Goal: Answer question/provide support

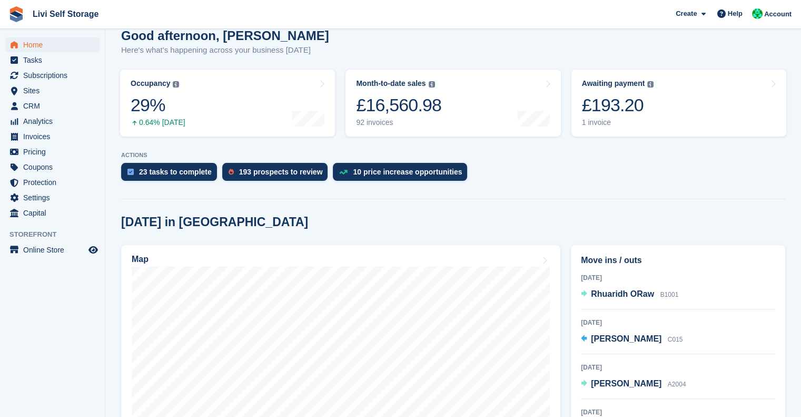
scroll to position [101, 0]
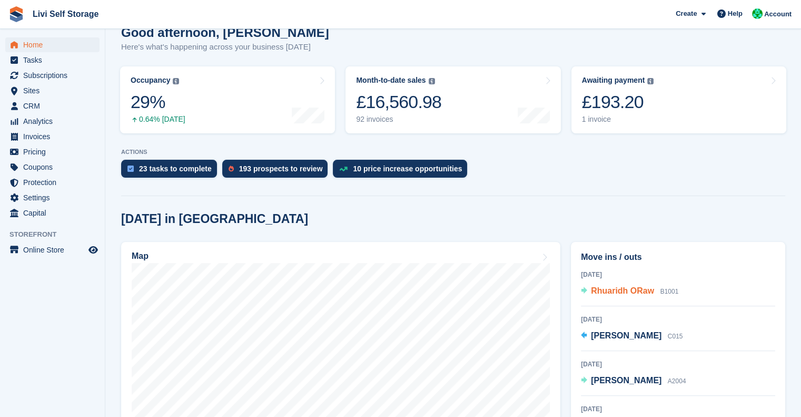
click at [600, 291] on span "Rhuaridh ORaw" at bounding box center [622, 290] width 63 height 9
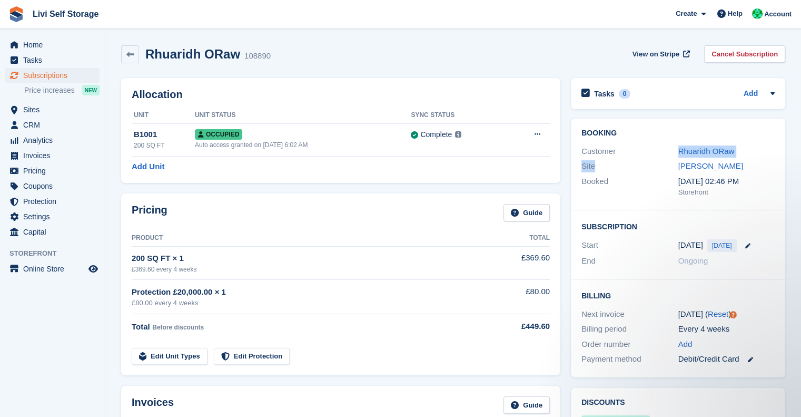
drag, startPoint x: 611, startPoint y: 166, endPoint x: 617, endPoint y: 155, distance: 11.8
click at [617, 155] on div "Booking Customer Rhuaridh ORaw Site [GEOGRAPHIC_DATA] Booked [DATE] 02:46 PM St…" at bounding box center [678, 165] width 214 height 92
click at [632, 180] on div "Booked" at bounding box center [629, 186] width 97 height 22
click at [36, 61] on span "Tasks" at bounding box center [54, 60] width 63 height 15
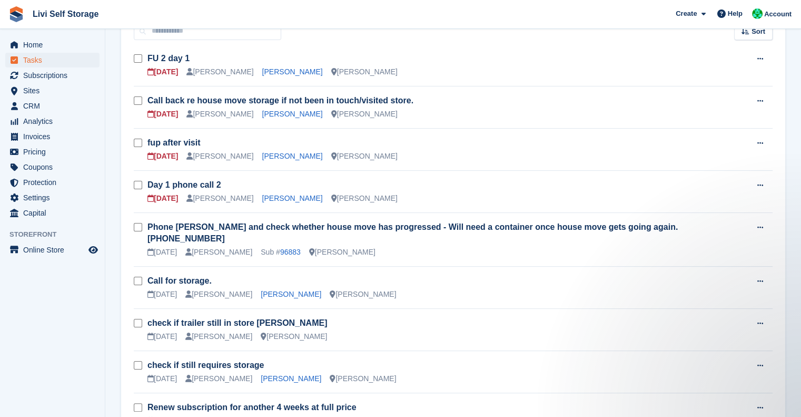
scroll to position [105, 0]
click at [280, 248] on link "96883" at bounding box center [290, 252] width 21 height 8
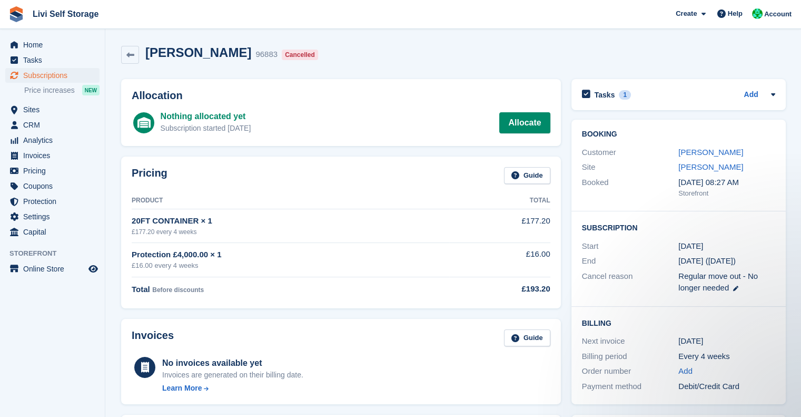
click at [691, 160] on div "Site [GEOGRAPHIC_DATA]" at bounding box center [678, 167] width 193 height 15
click at [692, 149] on link "[PERSON_NAME]" at bounding box center [710, 151] width 65 height 9
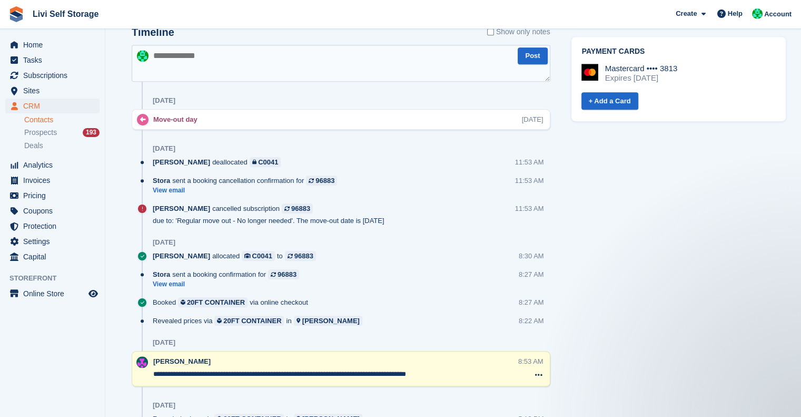
scroll to position [522, 0]
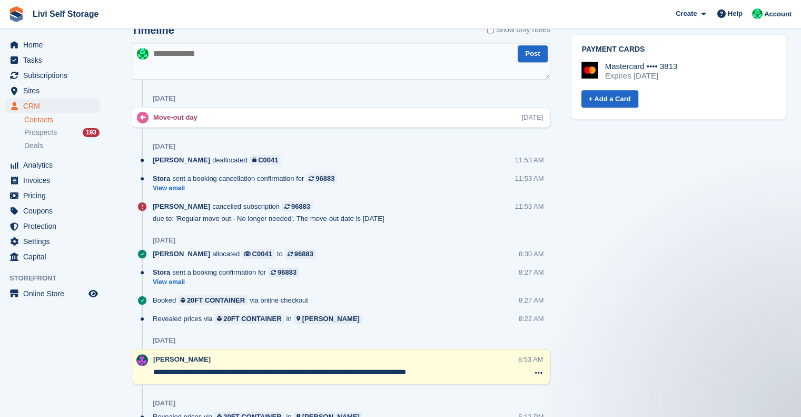
click at [654, 205] on div "Tasks 0 Add No tasks related to [PERSON_NAME] Contact Details Email [EMAIL_ADDR…" at bounding box center [678, 13] width 225 height 926
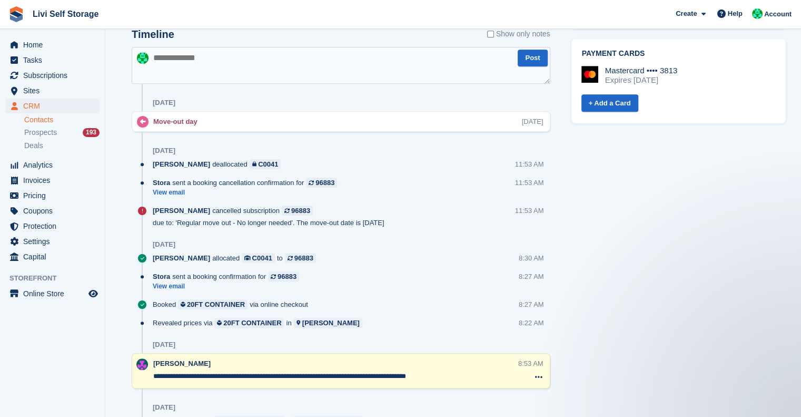
scroll to position [522, 0]
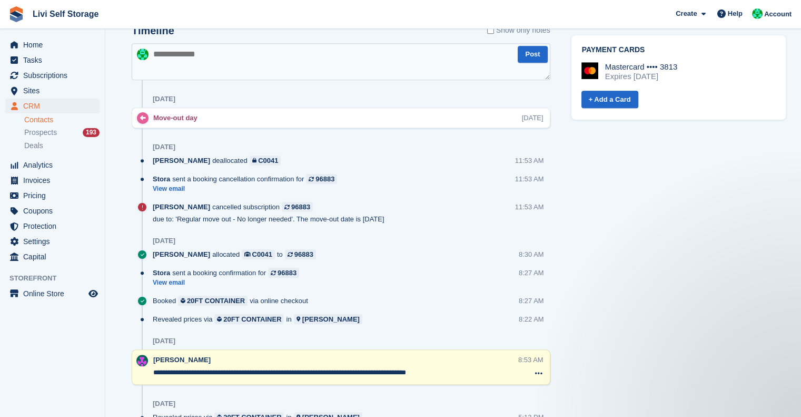
click at [176, 44] on textarea at bounding box center [341, 61] width 419 height 37
type textarea "**********"
